Goal: Register for event/course

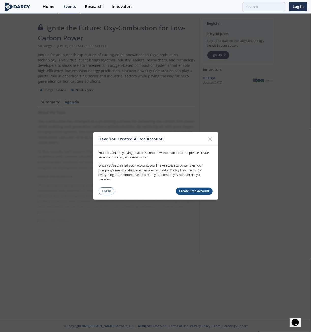
click at [197, 190] on link "Create Free Account" at bounding box center [194, 191] width 37 height 7
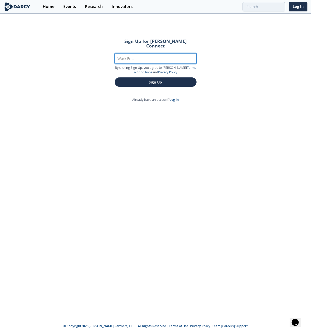
click at [139, 53] on input "Work Email" at bounding box center [156, 58] width 82 height 10
type input "mack.knobbe@sce.com"
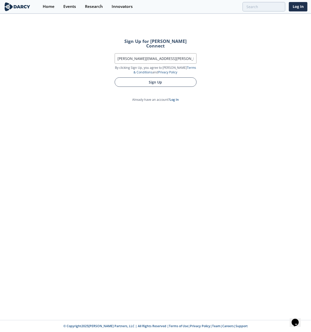
click at [151, 78] on button "Sign Up" at bounding box center [156, 82] width 82 height 9
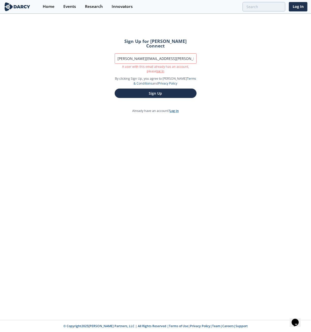
click at [176, 109] on link "Log In" at bounding box center [174, 111] width 9 height 4
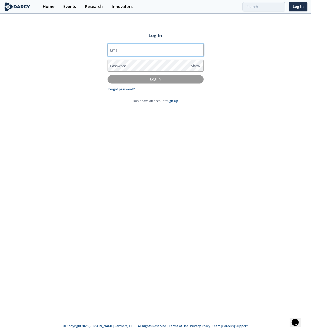
type input "mack.knobbe@sce.com"
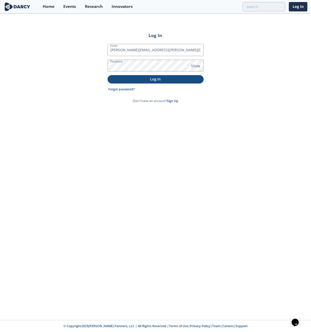
click at [151, 81] on p "Log In" at bounding box center [155, 79] width 89 height 5
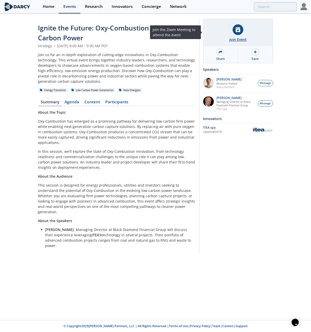
click at [235, 40] on div "Join Event" at bounding box center [237, 39] width 17 height 5
